Goal: Information Seeking & Learning: Understand process/instructions

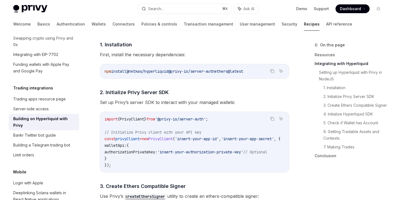
scroll to position [296, 0]
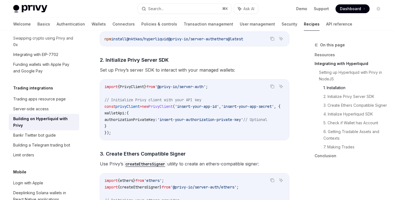
drag, startPoint x: 122, startPoint y: 128, endPoint x: 103, endPoint y: 86, distance: 46.1
click at [103, 86] on div "import { PrivyClient } from '@privy-io/server-auth' ; // Initialize Privy clien…" at bounding box center [194, 110] width 189 height 60
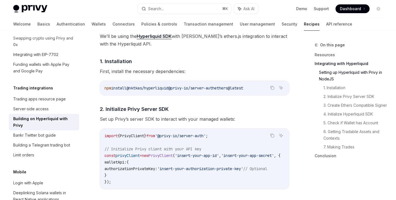
scroll to position [241, 0]
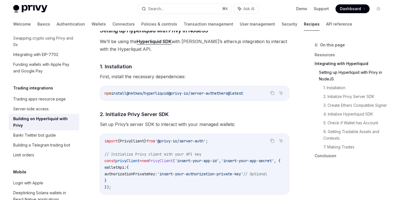
copy code "import { PrivyClient } from '@privy-io/server-auth' ; // Initialize Privy clien…"
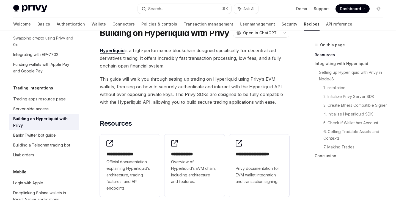
scroll to position [20, 0]
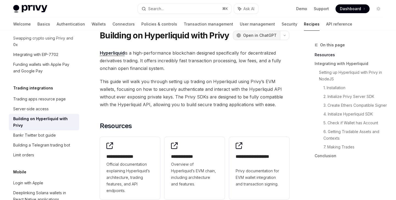
click at [268, 35] on span "Open in ChatGPT" at bounding box center [260, 35] width 34 height 5
click at [284, 30] on div "Welcome Basics Authentication Wallets Connectors Policies & controls Transactio…" at bounding box center [182, 24] width 339 height 13
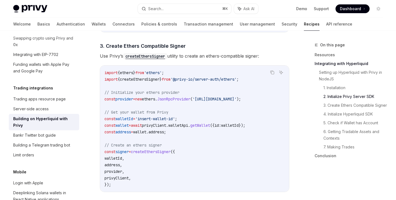
scroll to position [404, 0]
click at [131, 127] on span "=" at bounding box center [130, 125] width 2 height 5
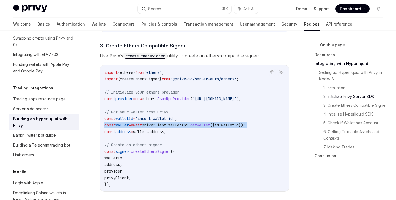
click at [131, 127] on span "=" at bounding box center [130, 125] width 2 height 5
copy code "const wallet = await privyClient . walletApi . getWallet ({ id: walletId });"
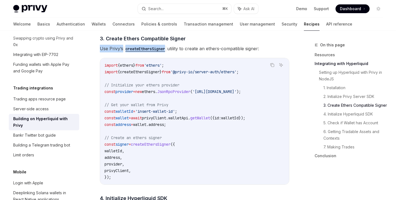
drag, startPoint x: 127, startPoint y: 45, endPoint x: 170, endPoint y: 54, distance: 43.9
copy span "Use [PERSON_NAME]’s createEthersSigner"
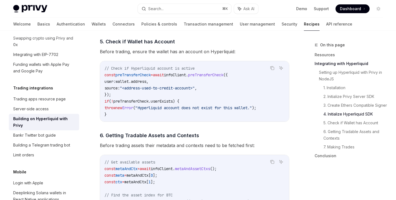
scroll to position [654, 0]
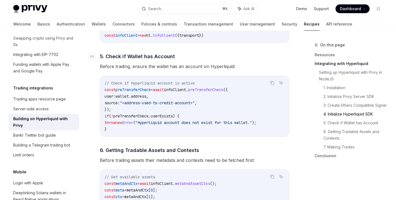
click at [163, 58] on span "5. Check if Wallet has Account" at bounding box center [137, 56] width 75 height 7
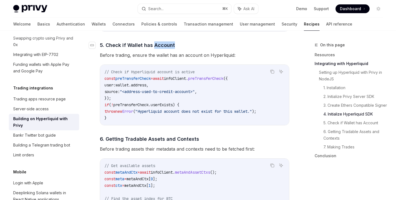
click at [163, 58] on div "​ Setting up Hyperliquid with Privy in NodeJS We’ll be using the Hyperliquid SD…" at bounding box center [194, 60] width 189 height 914
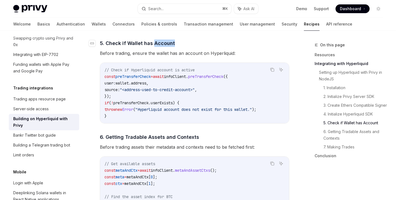
click at [181, 45] on h4 "​ 5. Check if Wallet has Account" at bounding box center [194, 43] width 189 height 7
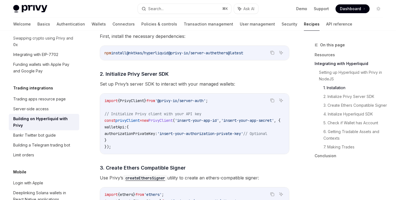
scroll to position [288, 0]
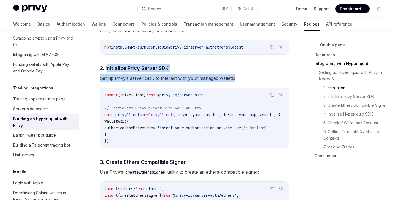
copy div "nitialize Privy Server SDK Set up Privy’s server SDK to interact with your mana…"
drag, startPoint x: 107, startPoint y: 65, endPoint x: 235, endPoint y: 79, distance: 129.3
click at [153, 66] on span "2. Initialize Privy Server SDK" at bounding box center [134, 68] width 69 height 7
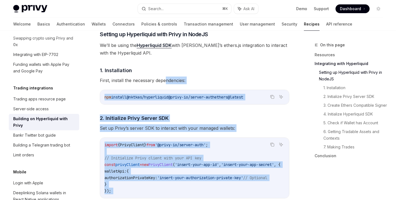
scroll to position [234, 0]
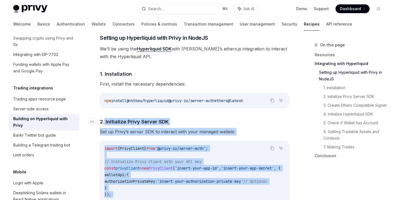
drag, startPoint x: 291, startPoint y: 132, endPoint x: 105, endPoint y: 122, distance: 186.2
copy div "Loremipsum Dolor Sitame CON Adi el Seddo’e tempor INC ut laboreet dolo magn ali…"
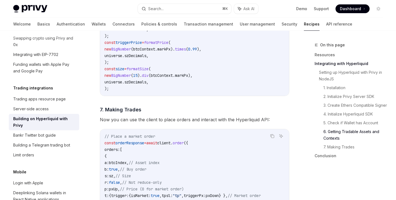
scroll to position [904, 0]
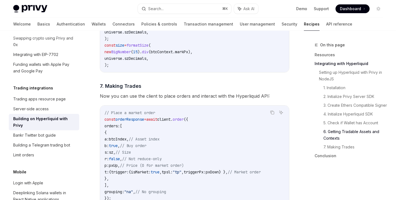
click at [135, 99] on span "Now you can use the client to place orders and interact with the Hyperliquid AP…" at bounding box center [194, 96] width 189 height 8
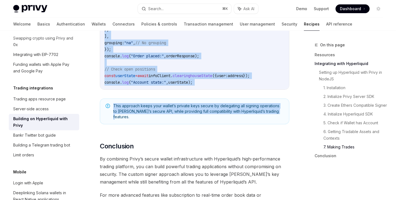
scroll to position [1036, 0]
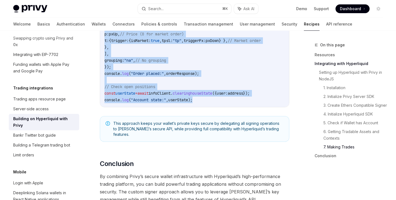
drag, startPoint x: 104, startPoint y: 87, endPoint x: 202, endPoint y: 109, distance: 101.0
copy div "Making Trades Now you can use the client to place orders and interact with the …"
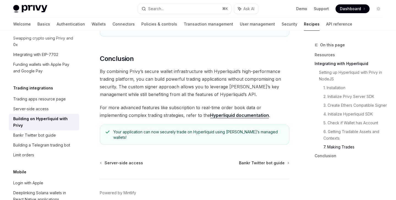
scroll to position [1161, 0]
